Goal: Transaction & Acquisition: Purchase product/service

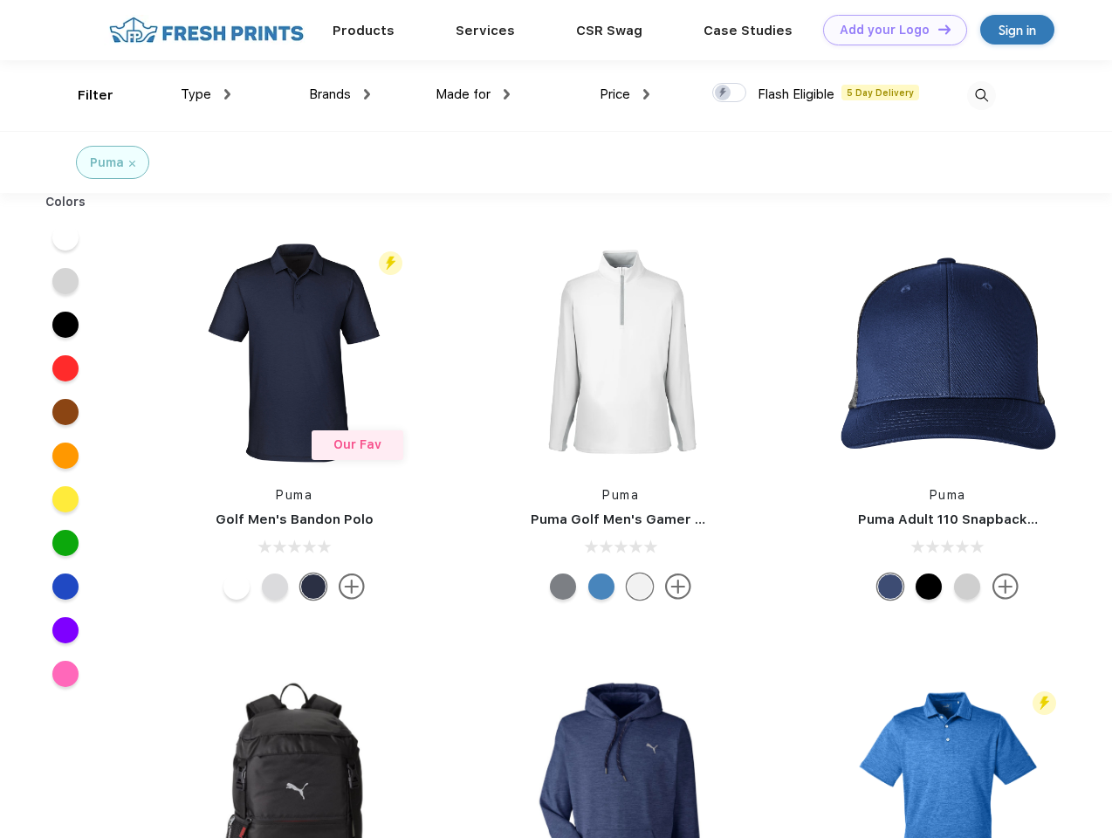
click at [888, 30] on link "Add your Logo Design Tool" at bounding box center [895, 30] width 144 height 31
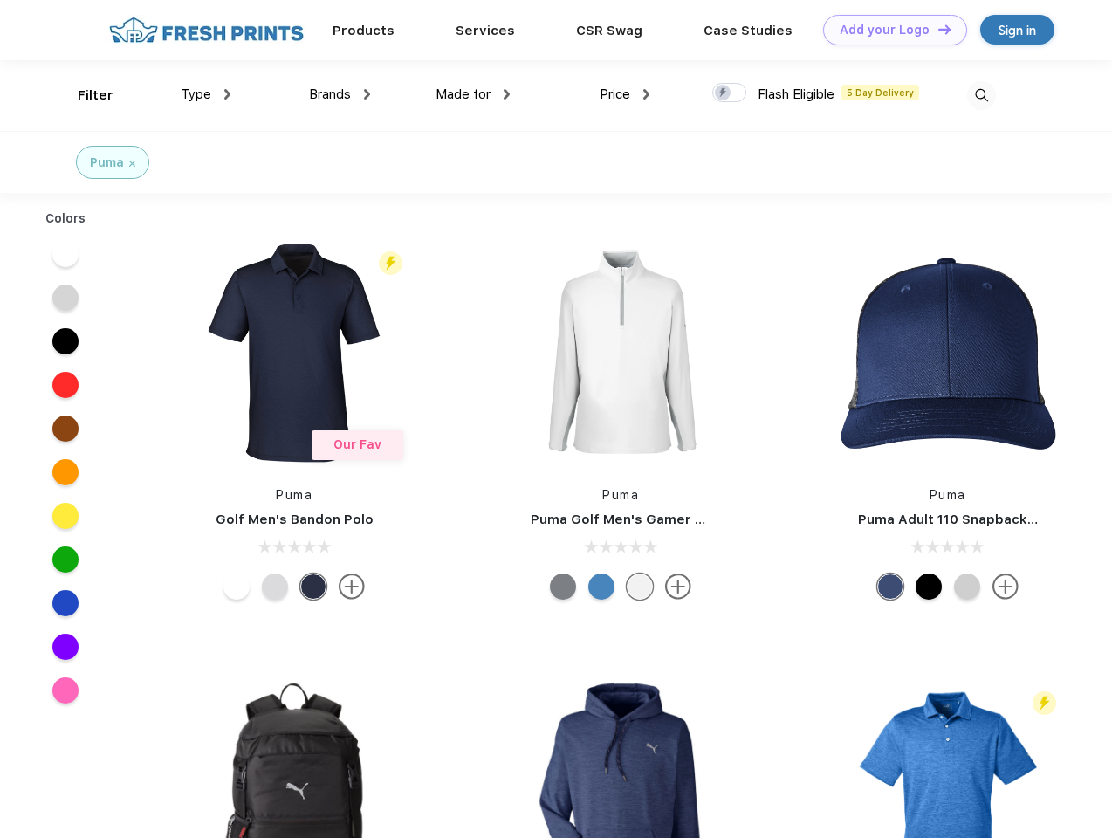
click at [0, 0] on div "Design Tool" at bounding box center [0, 0] width 0 height 0
click at [936, 29] on link "Add your Logo Design Tool" at bounding box center [895, 30] width 144 height 31
click at [84, 95] on div "Filter" at bounding box center [96, 96] width 36 height 20
click at [206, 94] on span "Type" at bounding box center [196, 94] width 31 height 16
click at [339, 94] on span "Brands" at bounding box center [330, 94] width 42 height 16
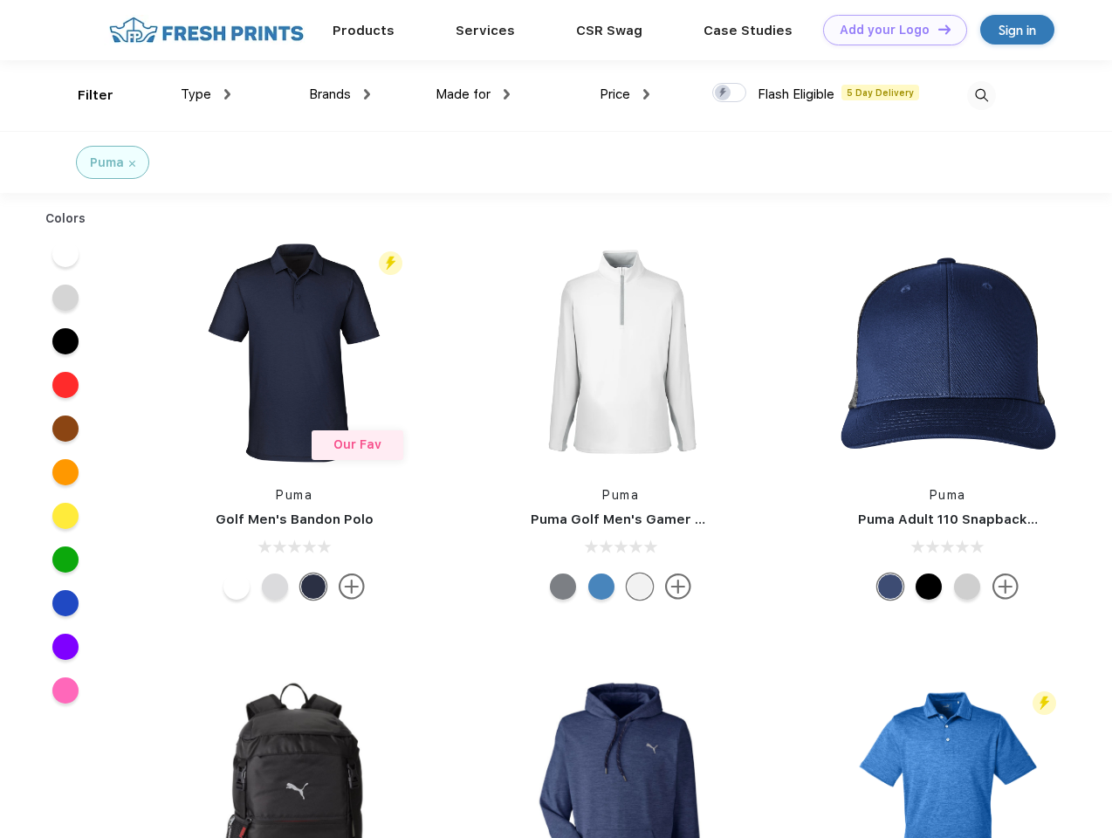
click at [473, 94] on span "Made for" at bounding box center [462, 94] width 55 height 16
click at [625, 94] on span "Price" at bounding box center [614, 94] width 31 height 16
click at [730, 93] on div at bounding box center [729, 92] width 34 height 19
click at [723, 93] on input "checkbox" at bounding box center [717, 87] width 11 height 11
click at [981, 95] on img at bounding box center [981, 95] width 29 height 29
